Goal: Information Seeking & Learning: Compare options

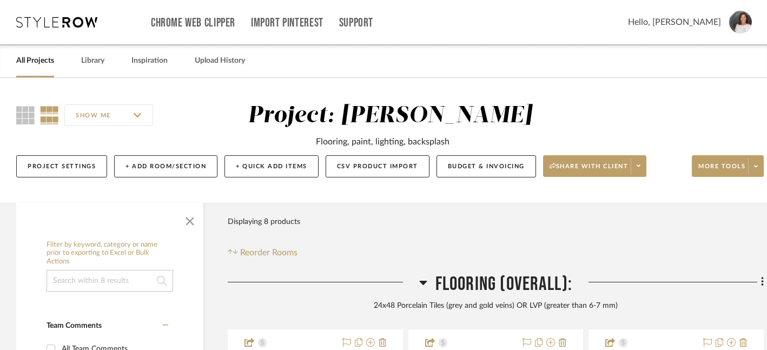
click at [319, 215] on div "Filter Products Displaying 8 products Reorder Rooms" at bounding box center [496, 235] width 536 height 48
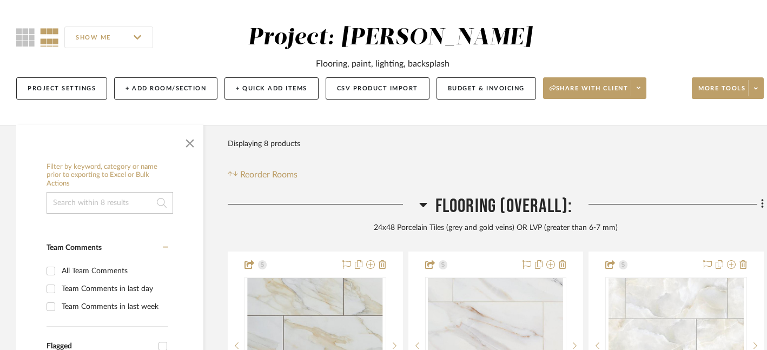
scroll to position [82, 0]
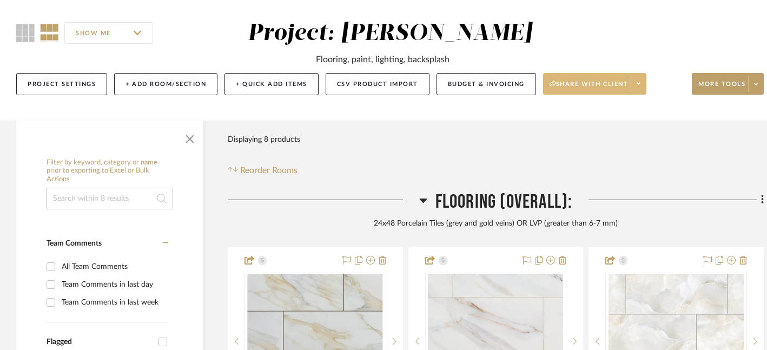
click at [579, 89] on span "Share with client" at bounding box center [589, 88] width 79 height 16
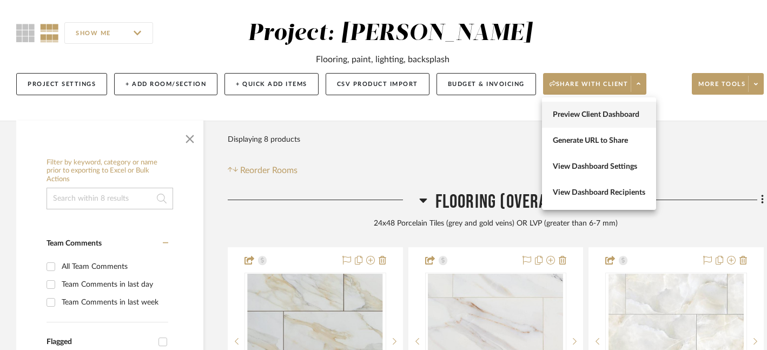
click at [583, 115] on span "Preview Client Dashboard" at bounding box center [599, 114] width 93 height 9
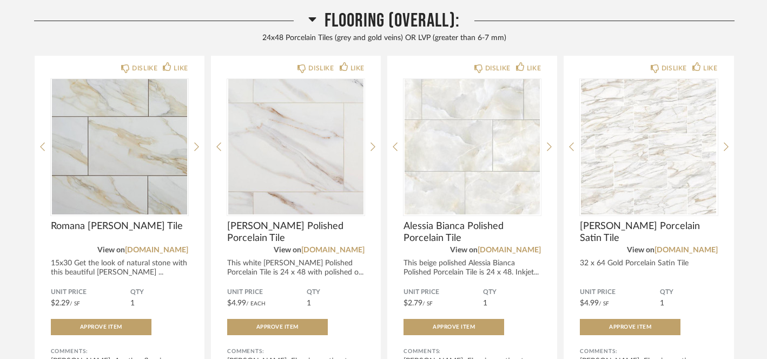
scroll to position [168, 0]
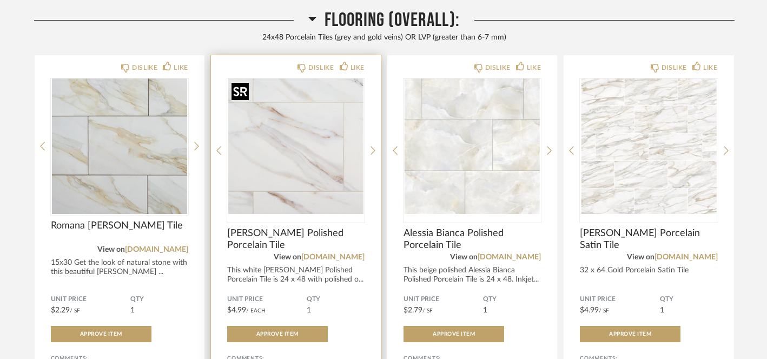
click at [303, 175] on img "0" at bounding box center [295, 145] width 137 height 135
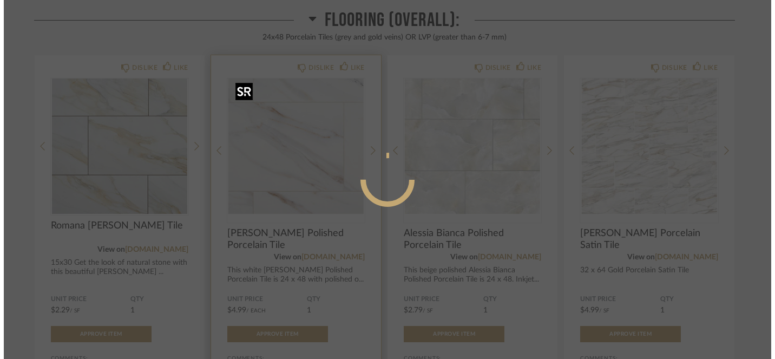
scroll to position [0, 0]
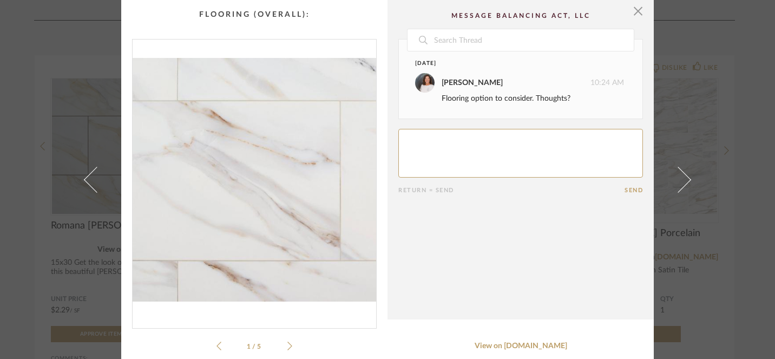
click at [287, 349] on icon at bounding box center [289, 346] width 5 height 10
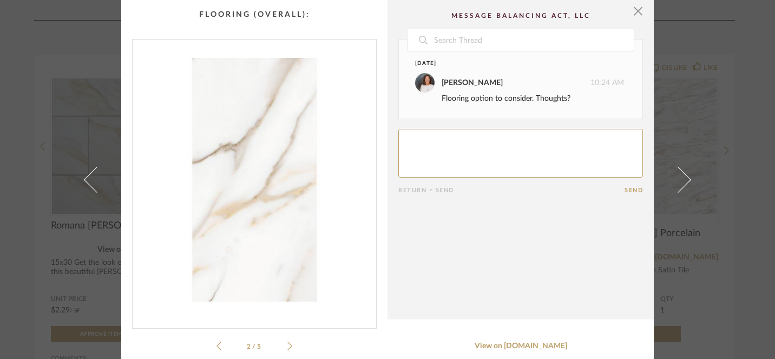
click at [287, 347] on icon at bounding box center [289, 346] width 5 height 9
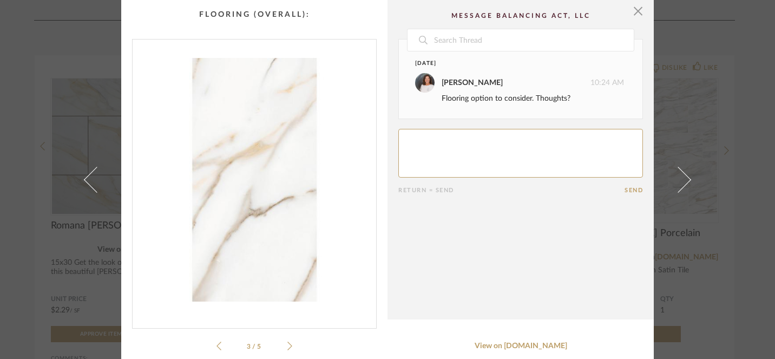
click at [288, 345] on icon at bounding box center [289, 346] width 5 height 10
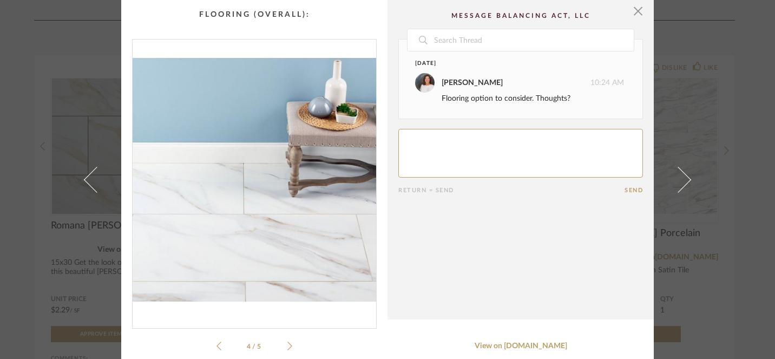
click at [288, 345] on icon at bounding box center [289, 346] width 5 height 10
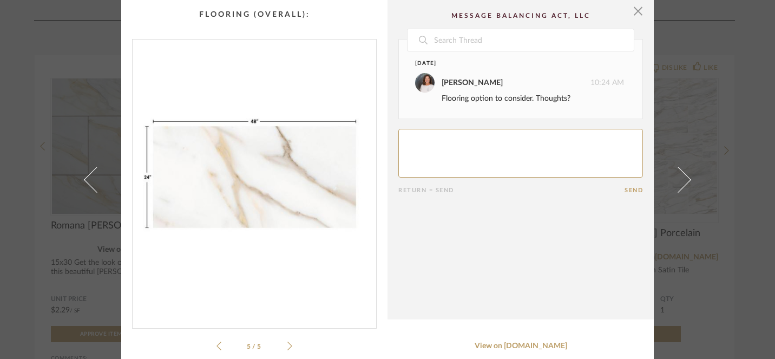
click at [287, 344] on icon at bounding box center [289, 346] width 5 height 10
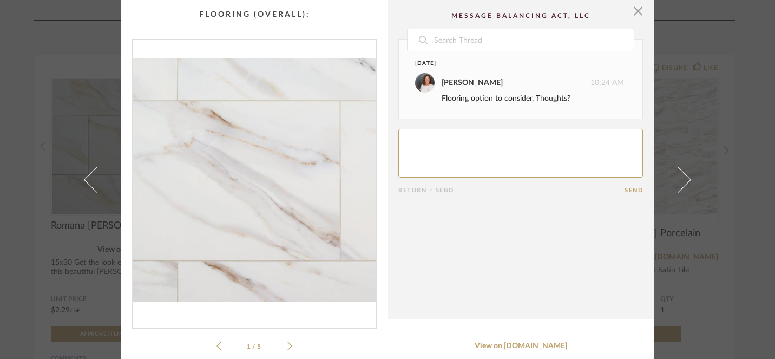
click at [216, 346] on icon at bounding box center [218, 346] width 5 height 9
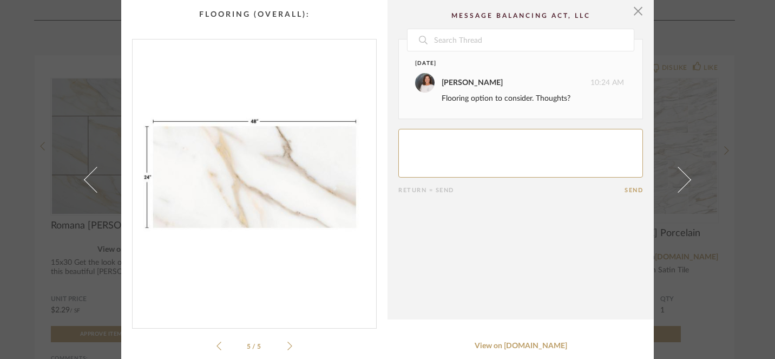
click at [216, 346] on icon at bounding box center [218, 346] width 5 height 9
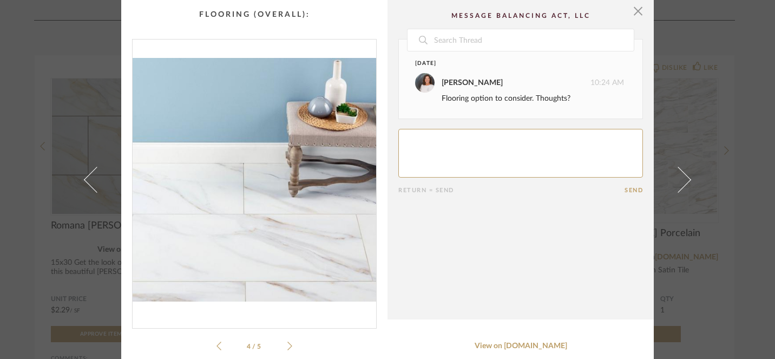
click at [216, 346] on icon at bounding box center [218, 346] width 5 height 9
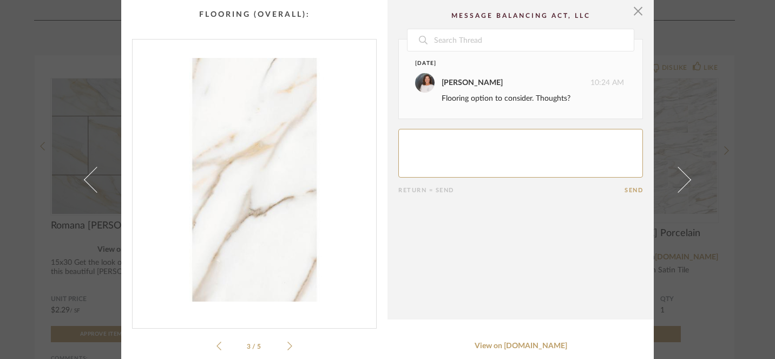
click at [216, 346] on icon at bounding box center [218, 346] width 5 height 9
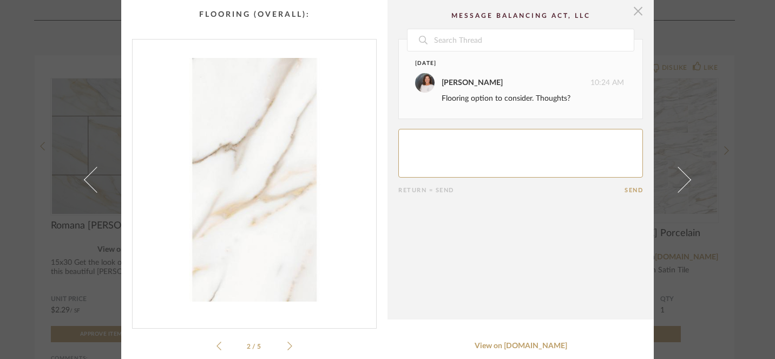
click at [638, 14] on span "button" at bounding box center [638, 11] width 22 height 22
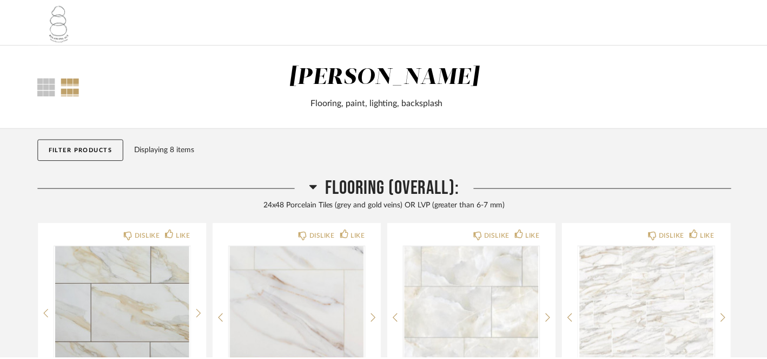
scroll to position [168, 0]
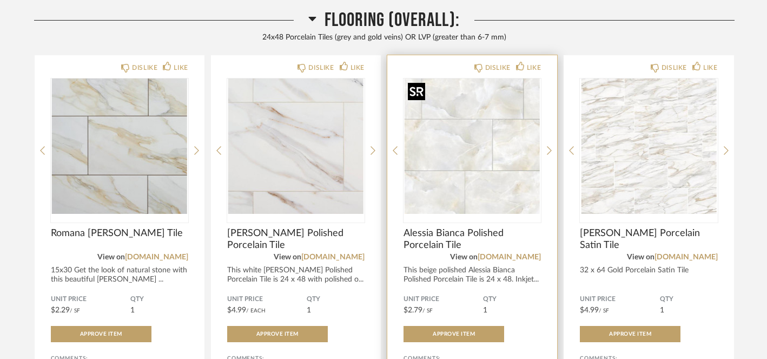
click at [461, 180] on img "0" at bounding box center [472, 145] width 137 height 135
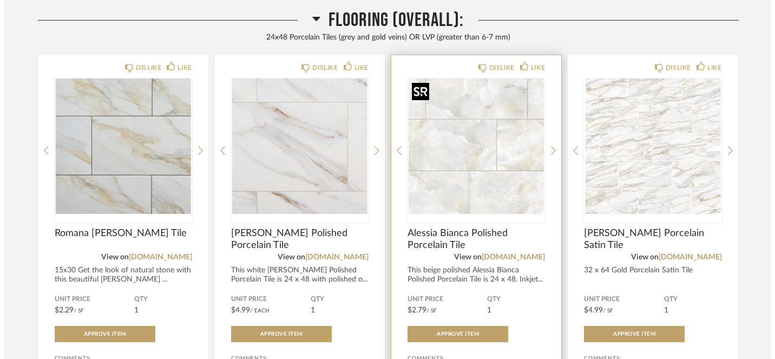
scroll to position [0, 0]
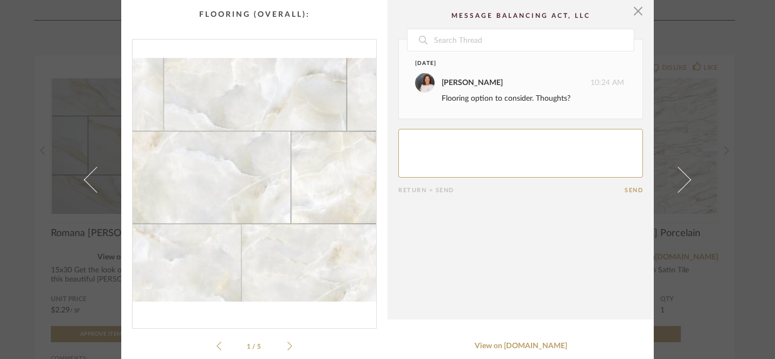
click at [287, 348] on icon at bounding box center [289, 346] width 5 height 9
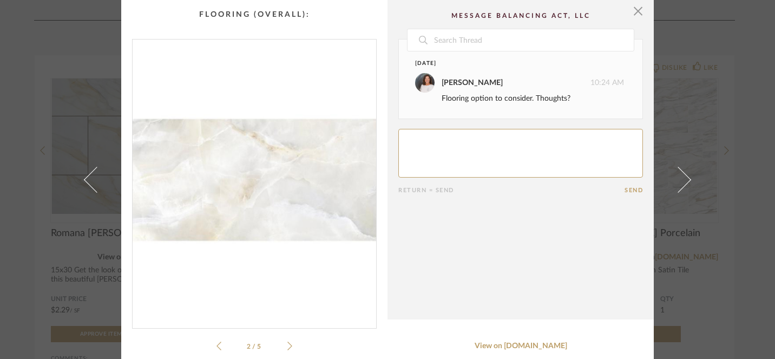
click at [287, 349] on icon at bounding box center [289, 346] width 5 height 9
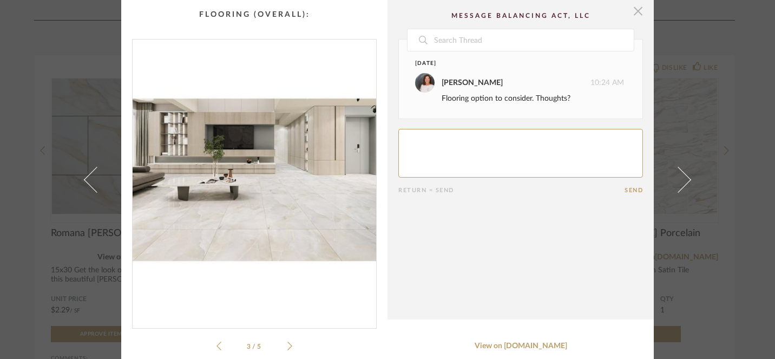
click at [636, 9] on span "button" at bounding box center [638, 11] width 22 height 22
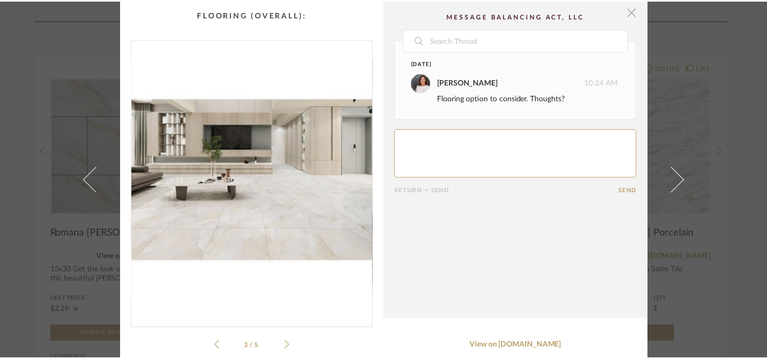
scroll to position [168, 0]
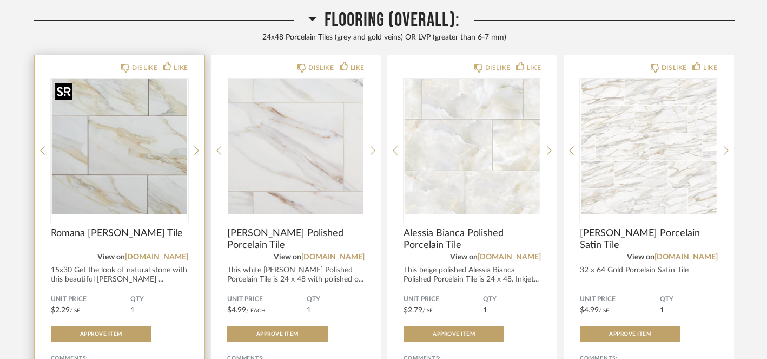
click at [128, 157] on img "0" at bounding box center [119, 145] width 137 height 135
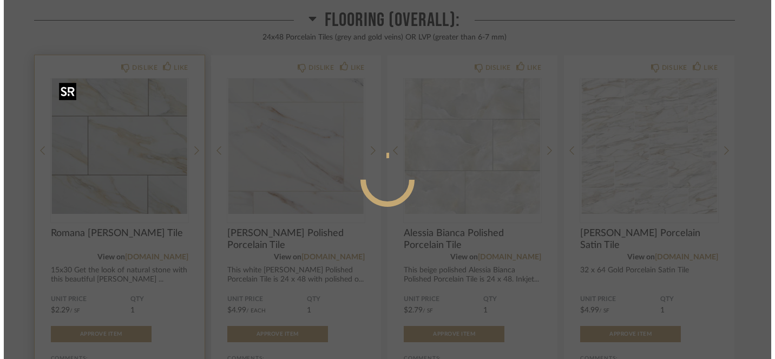
scroll to position [0, 0]
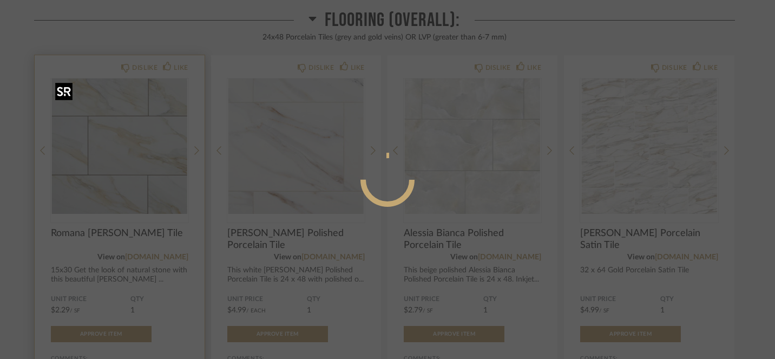
click at [128, 157] on div at bounding box center [387, 179] width 775 height 359
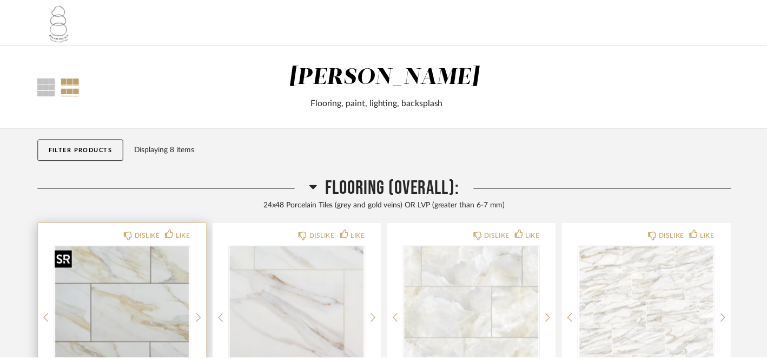
scroll to position [168, 0]
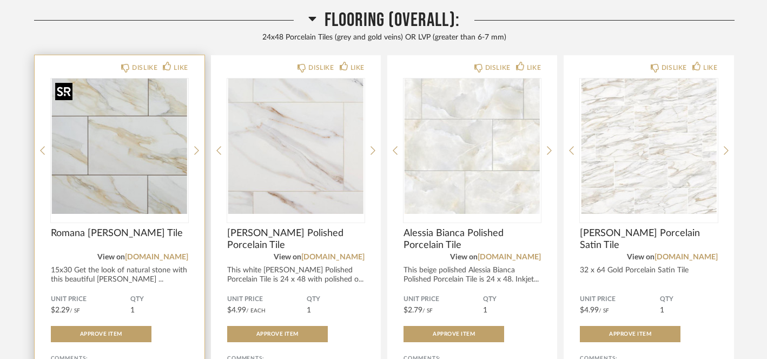
click at [128, 157] on img "0" at bounding box center [119, 145] width 137 height 135
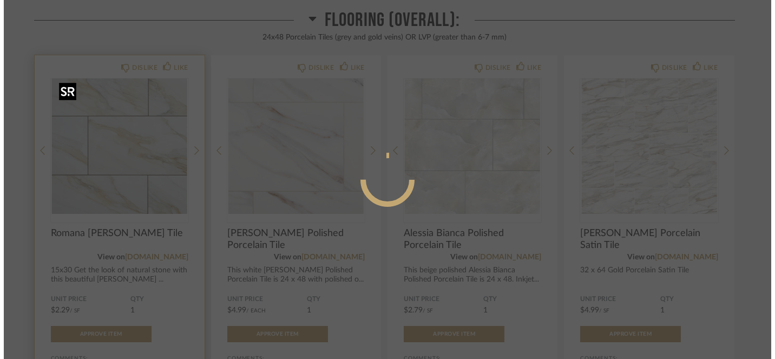
scroll to position [0, 0]
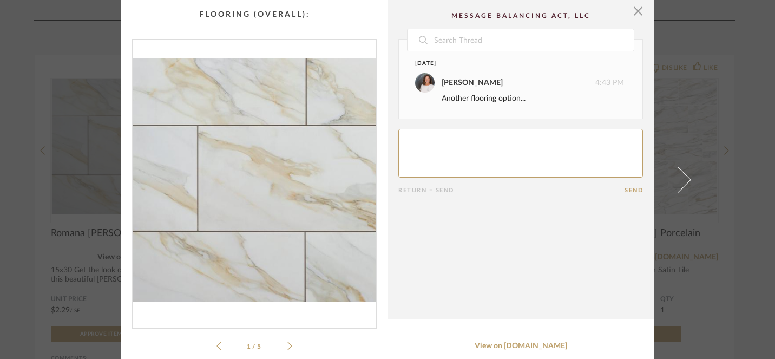
click at [287, 345] on icon at bounding box center [289, 346] width 5 height 10
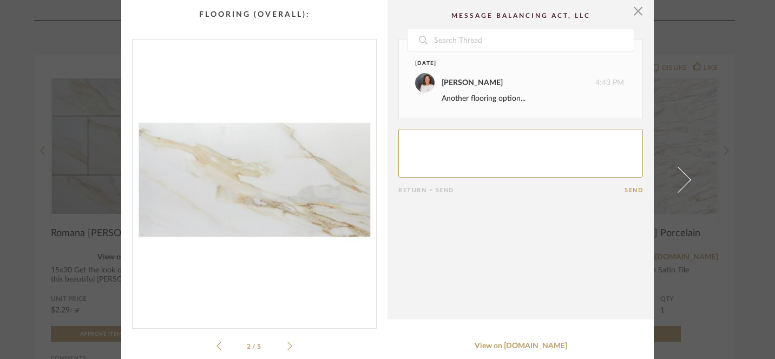
click at [287, 345] on icon at bounding box center [289, 346] width 5 height 10
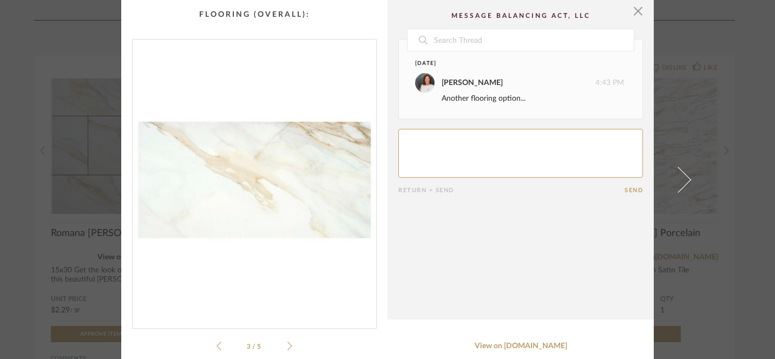
click at [287, 345] on icon at bounding box center [289, 346] width 5 height 10
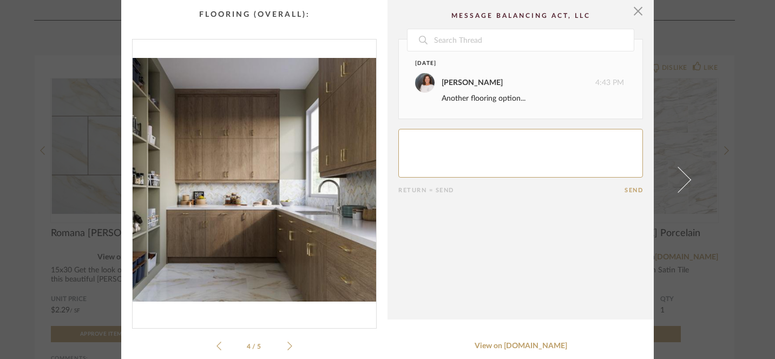
click at [287, 345] on icon at bounding box center [289, 346] width 5 height 10
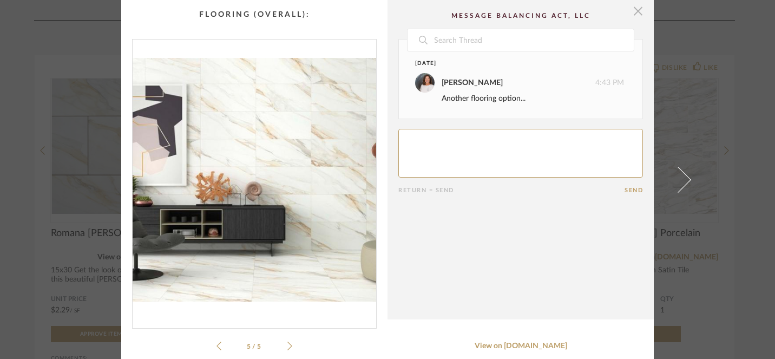
click at [634, 10] on span "button" at bounding box center [638, 11] width 22 height 22
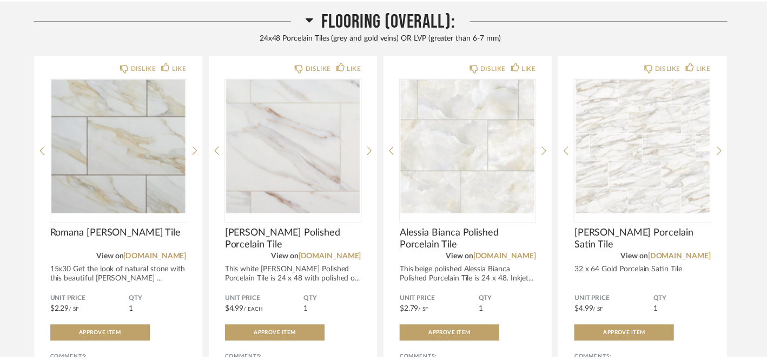
scroll to position [168, 0]
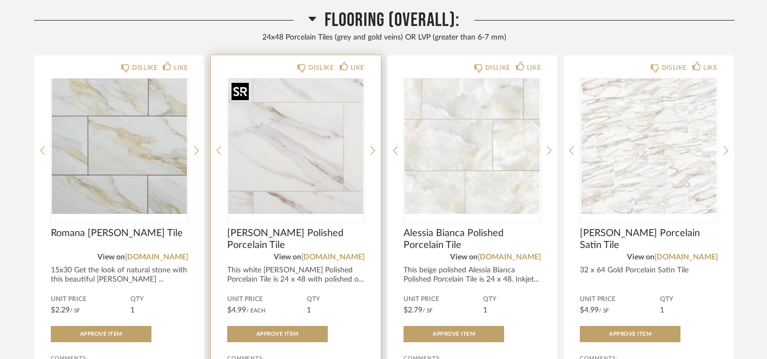
click at [319, 155] on img "0" at bounding box center [295, 145] width 137 height 135
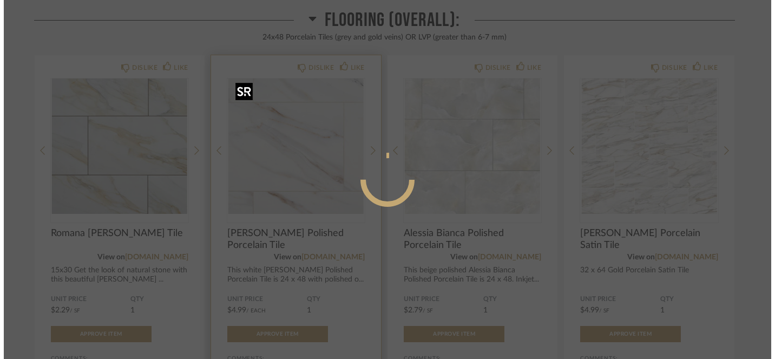
scroll to position [0, 0]
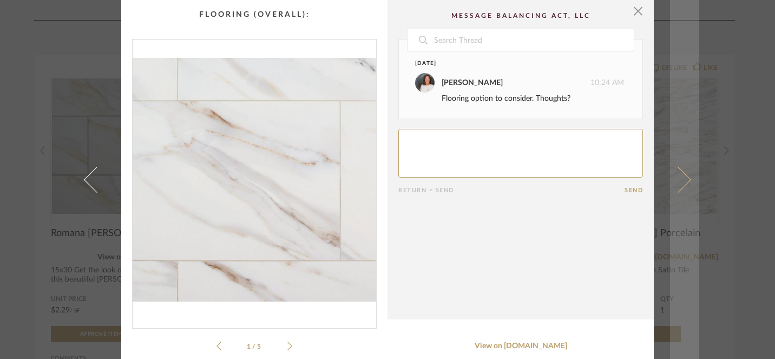
click at [685, 178] on span at bounding box center [678, 179] width 26 height 26
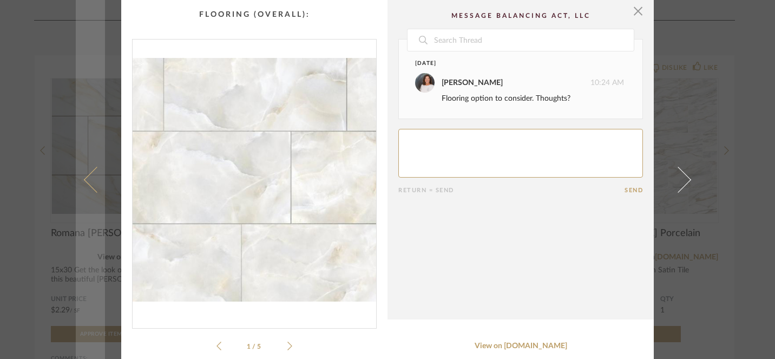
click at [89, 181] on span at bounding box center [97, 179] width 26 height 26
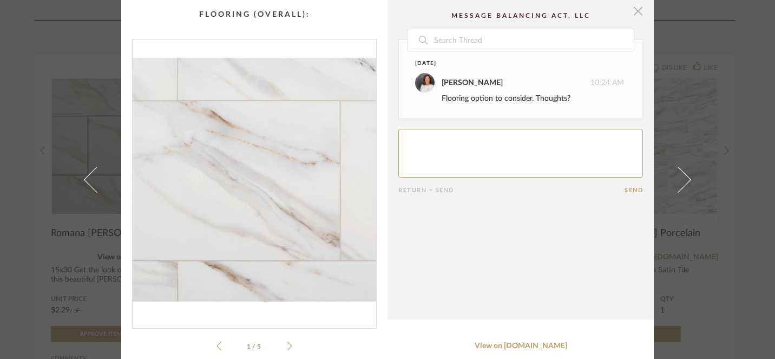
click at [639, 14] on span "button" at bounding box center [638, 11] width 22 height 22
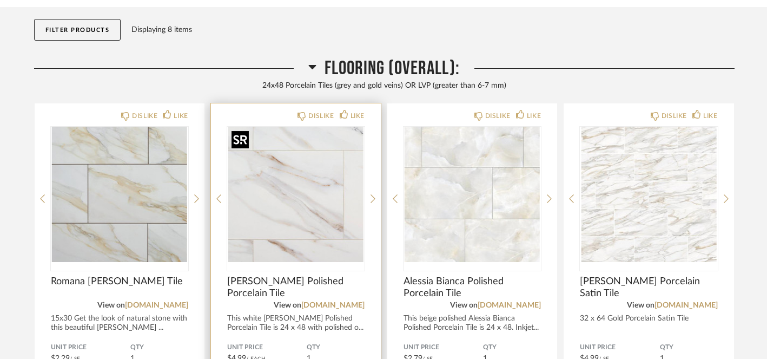
scroll to position [126, 0]
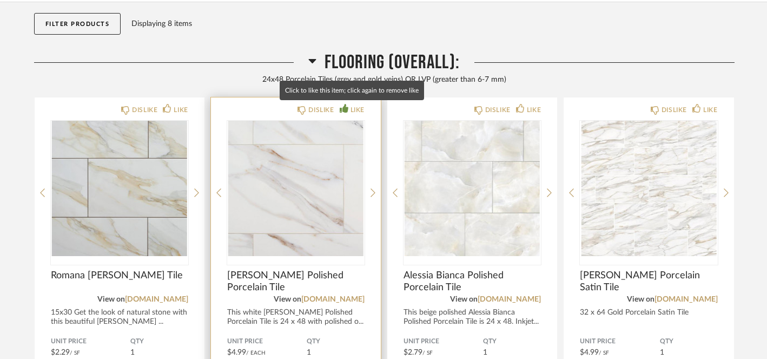
click at [354, 113] on div "LIKE" at bounding box center [358, 109] width 14 height 11
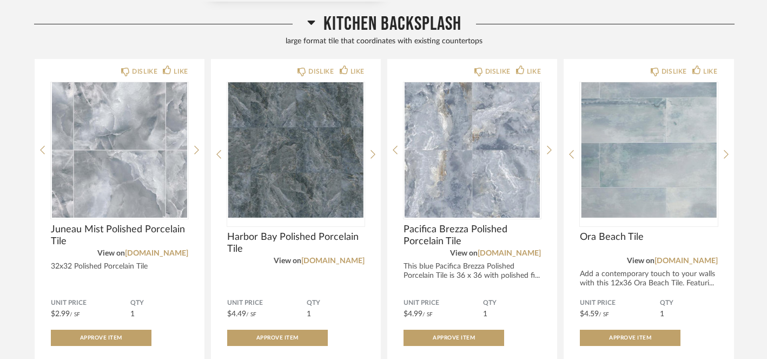
scroll to position [606, 0]
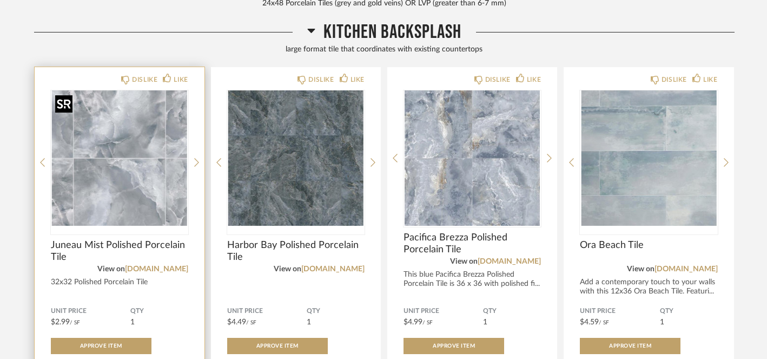
click at [106, 184] on img "0" at bounding box center [119, 157] width 137 height 135
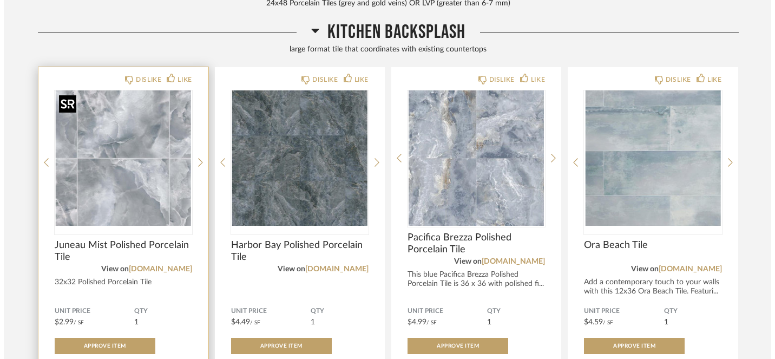
scroll to position [0, 0]
